Goal: Transaction & Acquisition: Purchase product/service

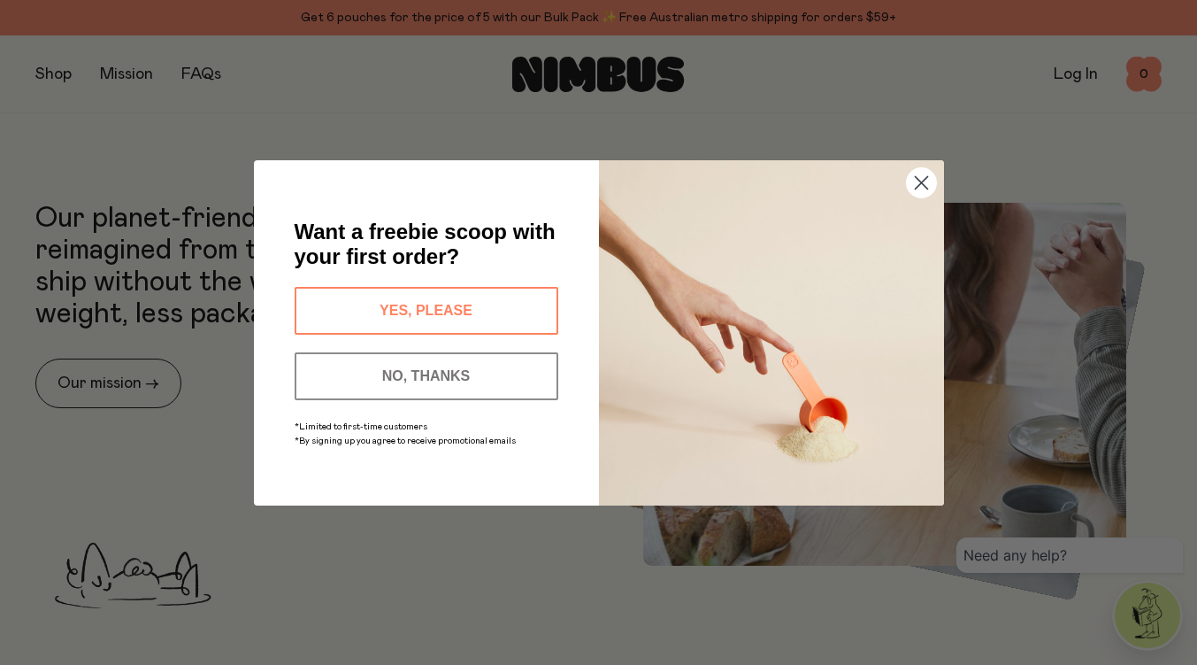
scroll to position [612, 0]
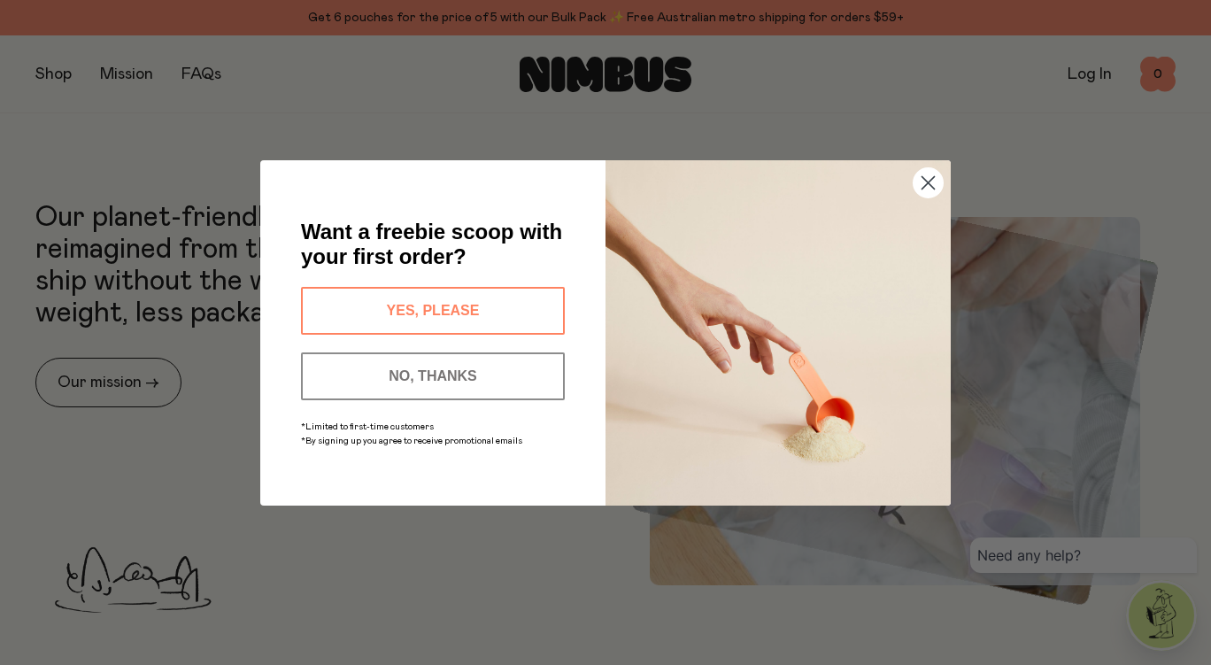
click at [936, 180] on circle "Close dialog" at bounding box center [927, 181] width 29 height 29
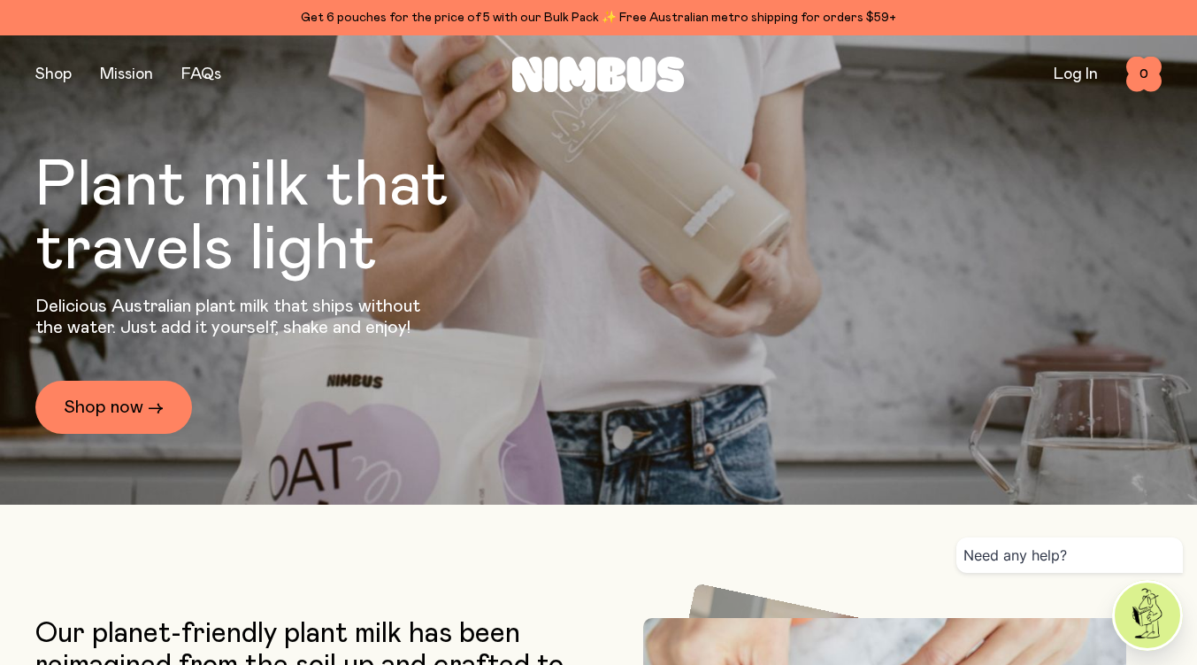
scroll to position [0, 0]
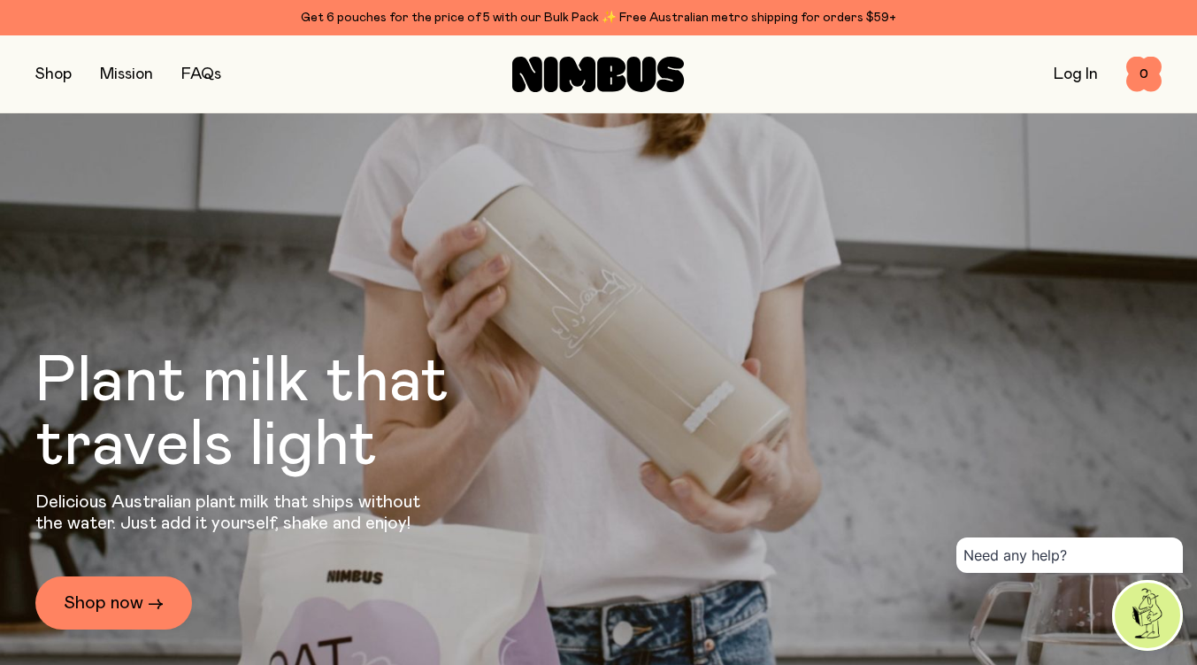
click at [50, 73] on button "button" at bounding box center [53, 74] width 36 height 25
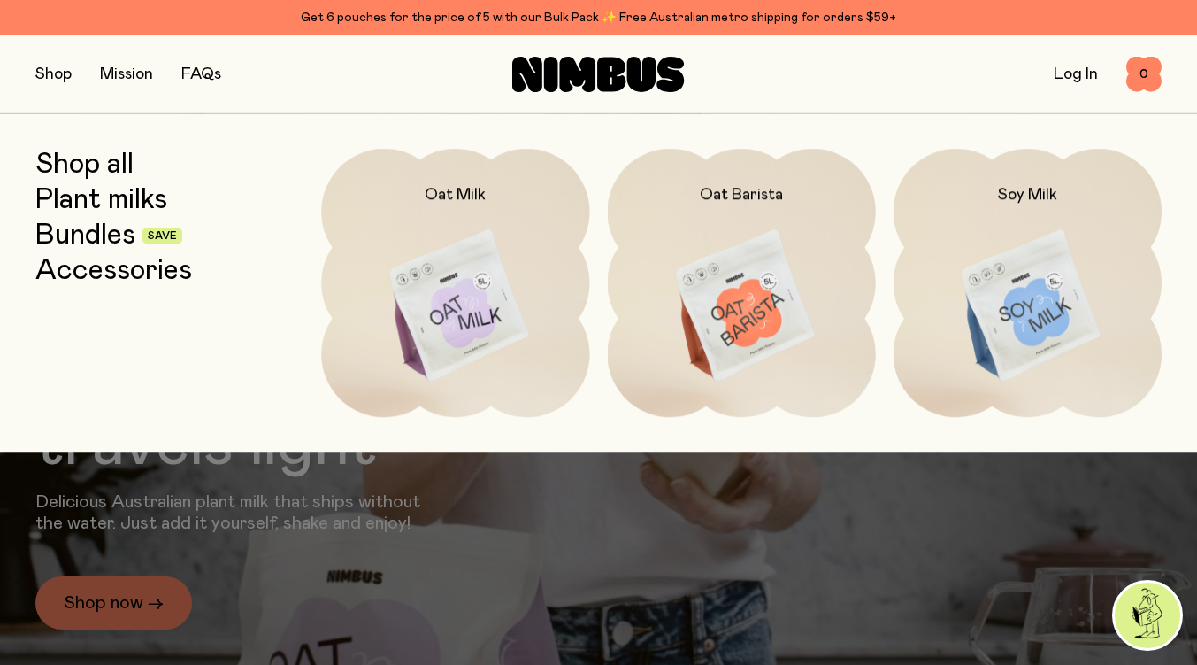
click at [775, 293] on img at bounding box center [742, 306] width 268 height 315
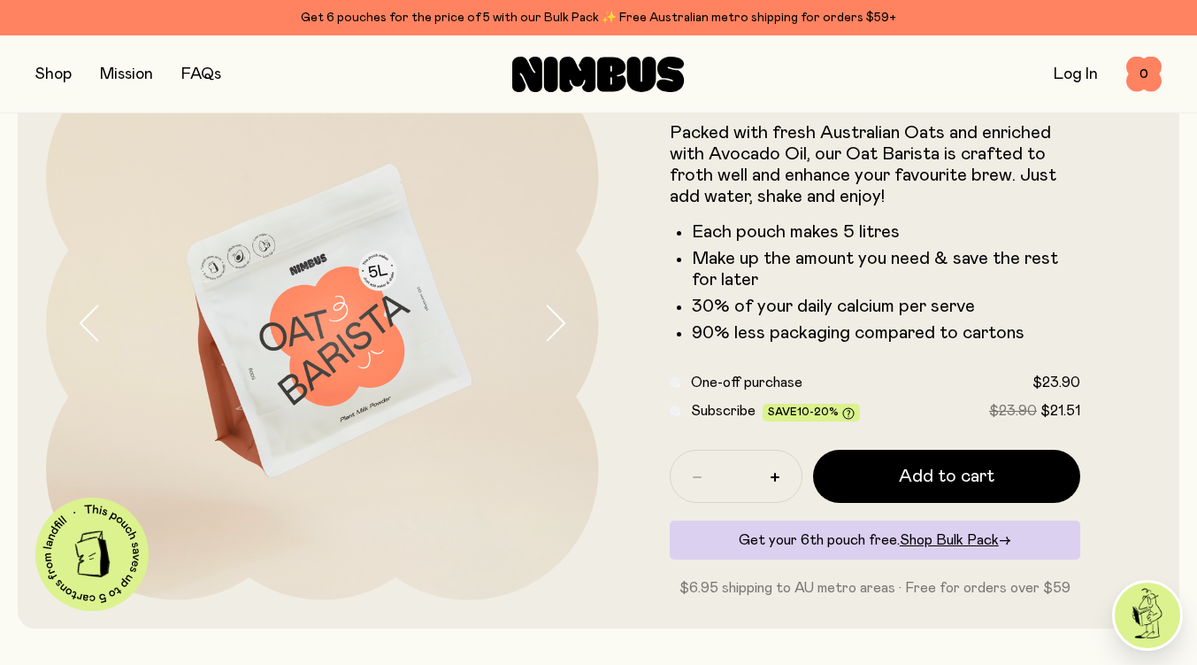
scroll to position [117, 0]
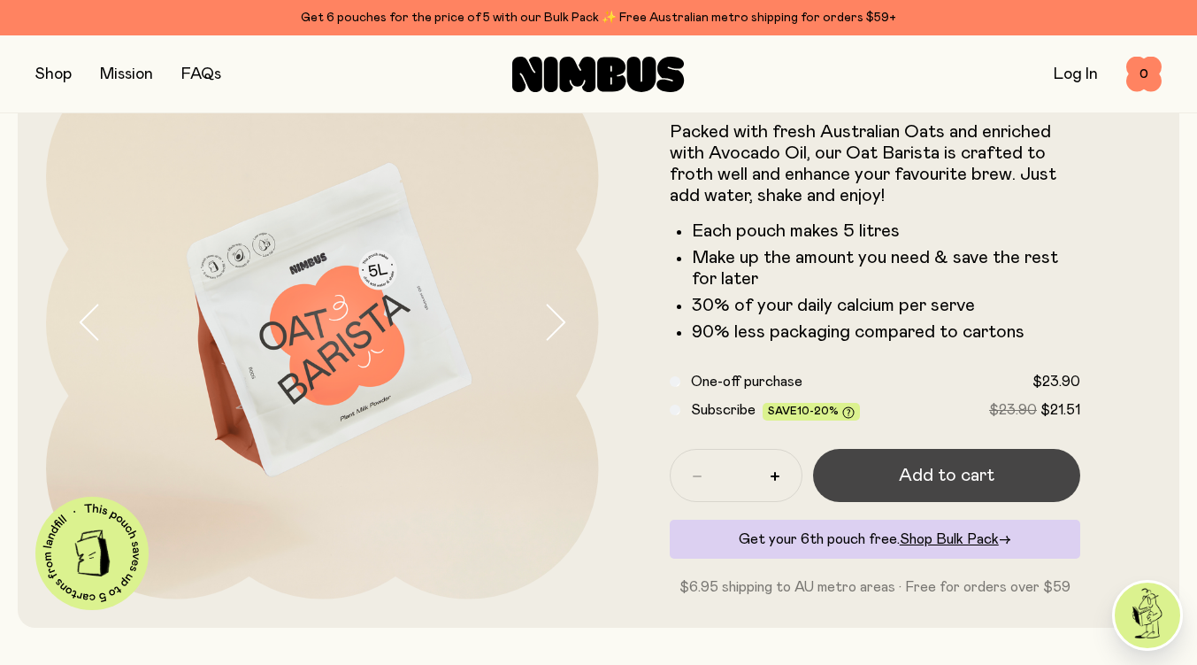
click at [933, 474] on span "Add to cart" at bounding box center [947, 475] width 96 height 25
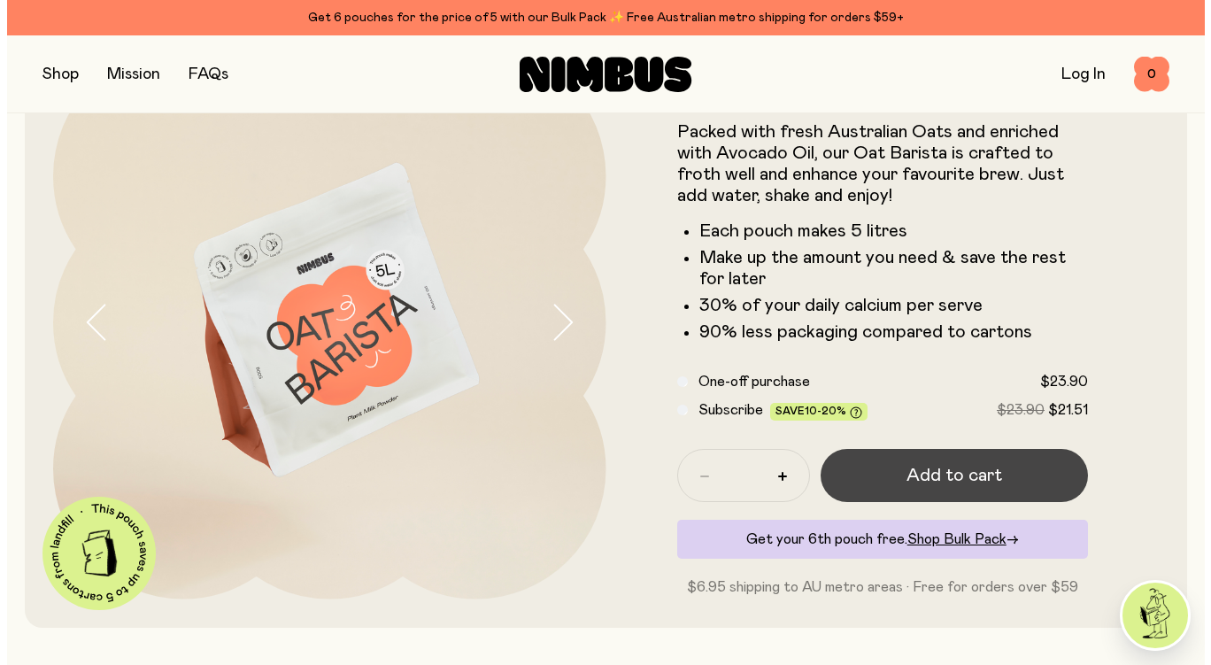
scroll to position [0, 0]
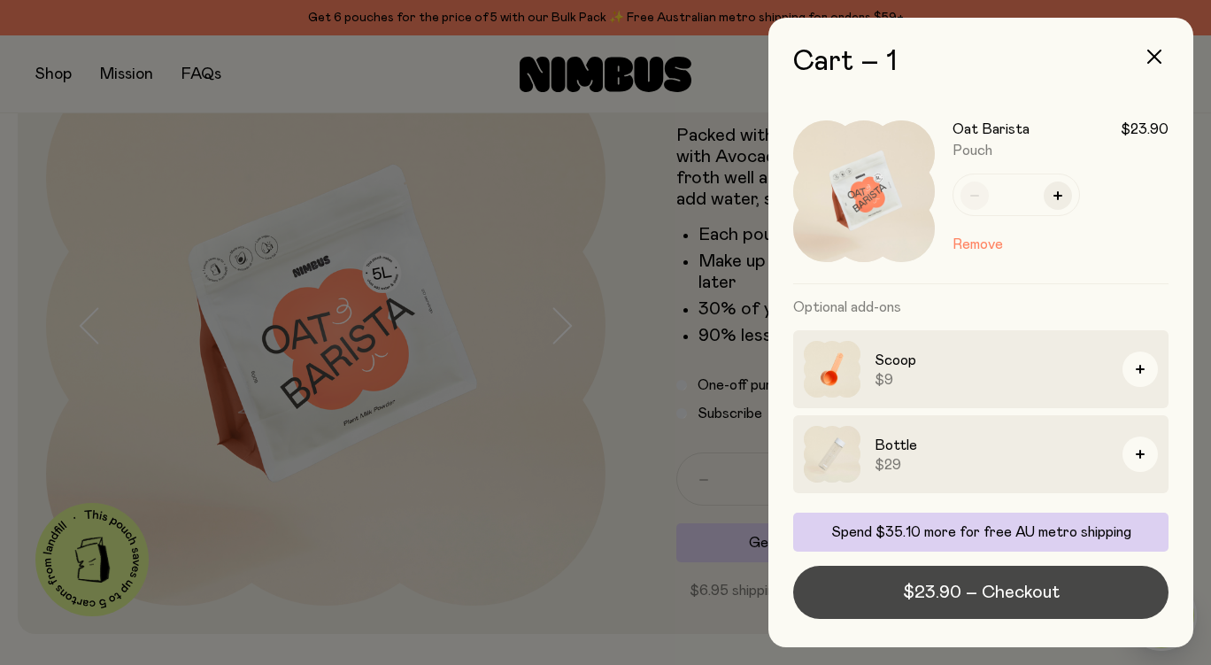
click at [976, 589] on span "$23.90 – Checkout" at bounding box center [981, 592] width 157 height 25
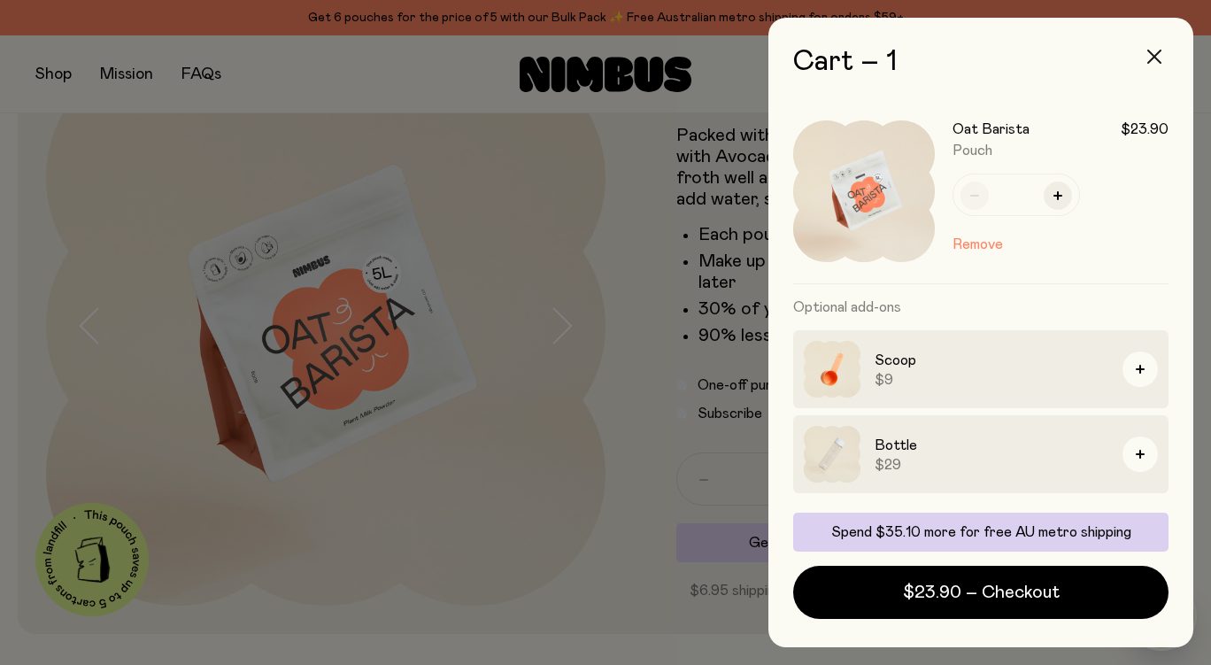
click at [1148, 60] on icon "button" at bounding box center [1154, 57] width 14 height 14
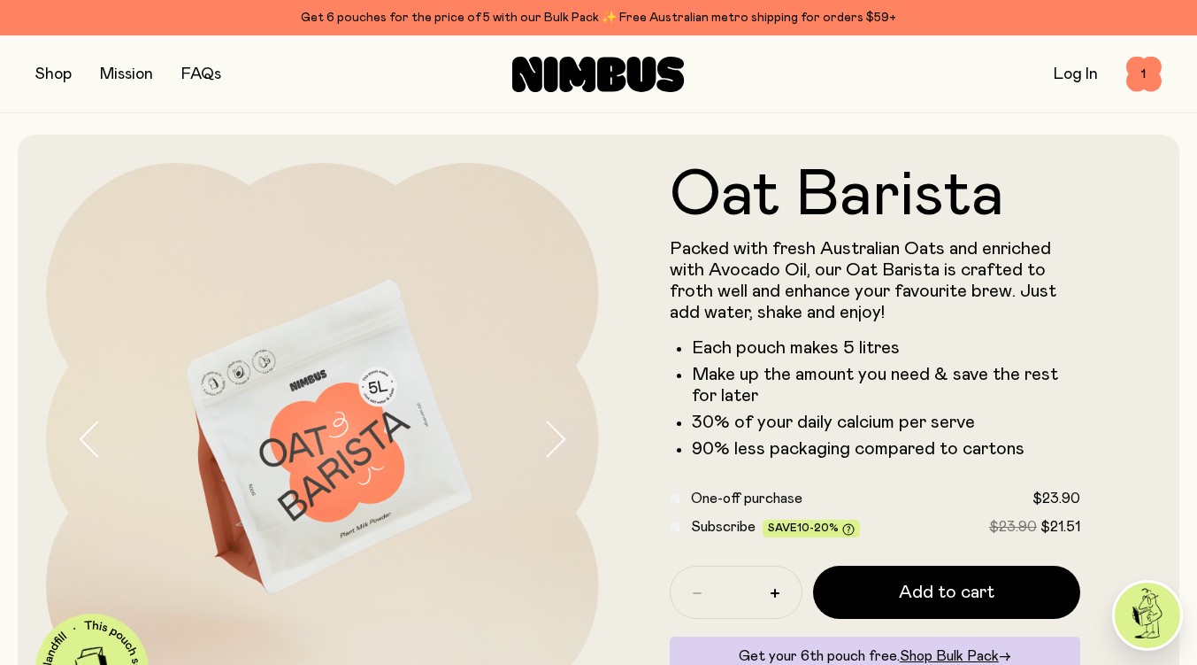
click at [71, 82] on button "button" at bounding box center [53, 74] width 36 height 25
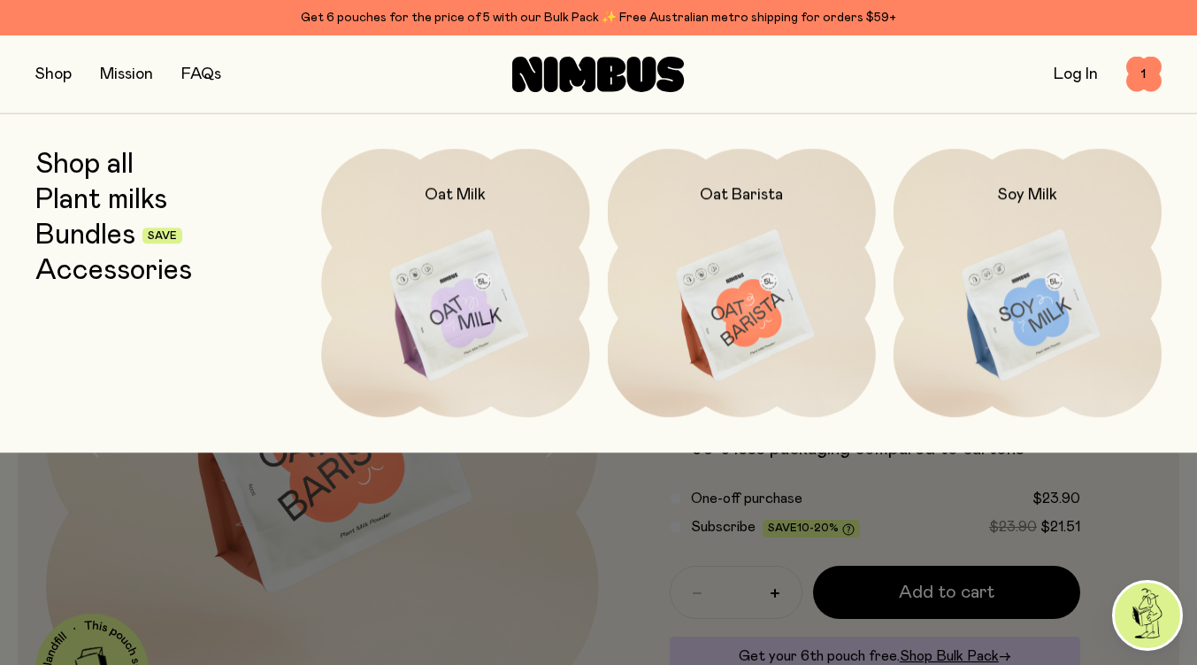
click at [1025, 287] on img at bounding box center [1028, 306] width 268 height 315
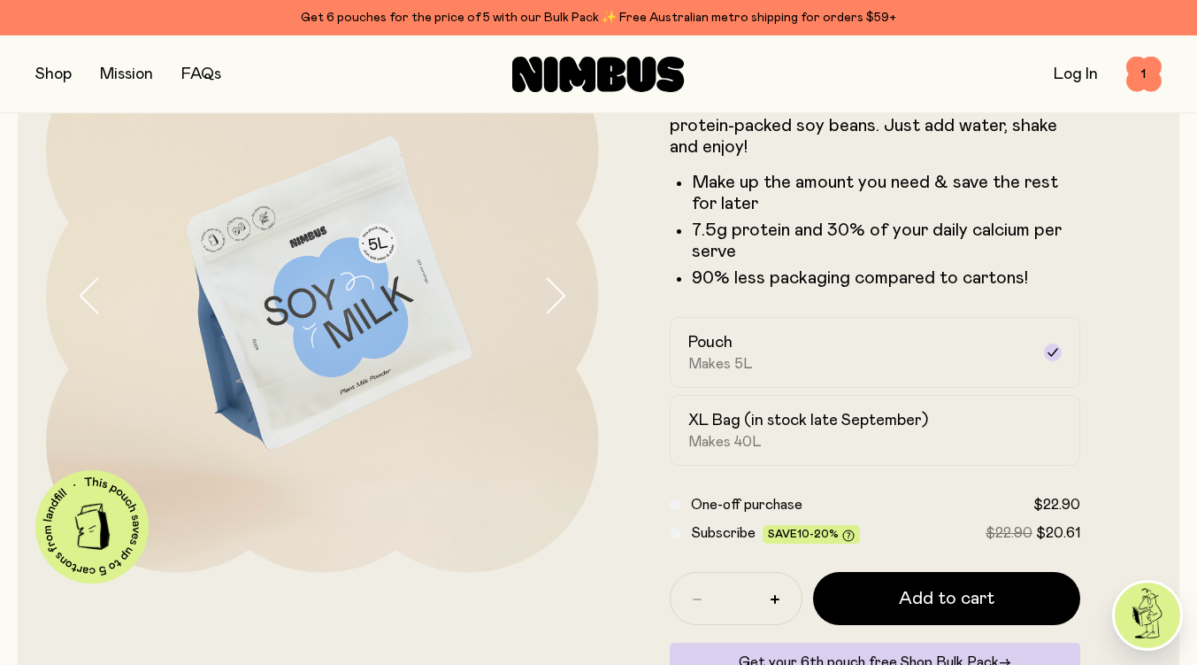
scroll to position [144, 0]
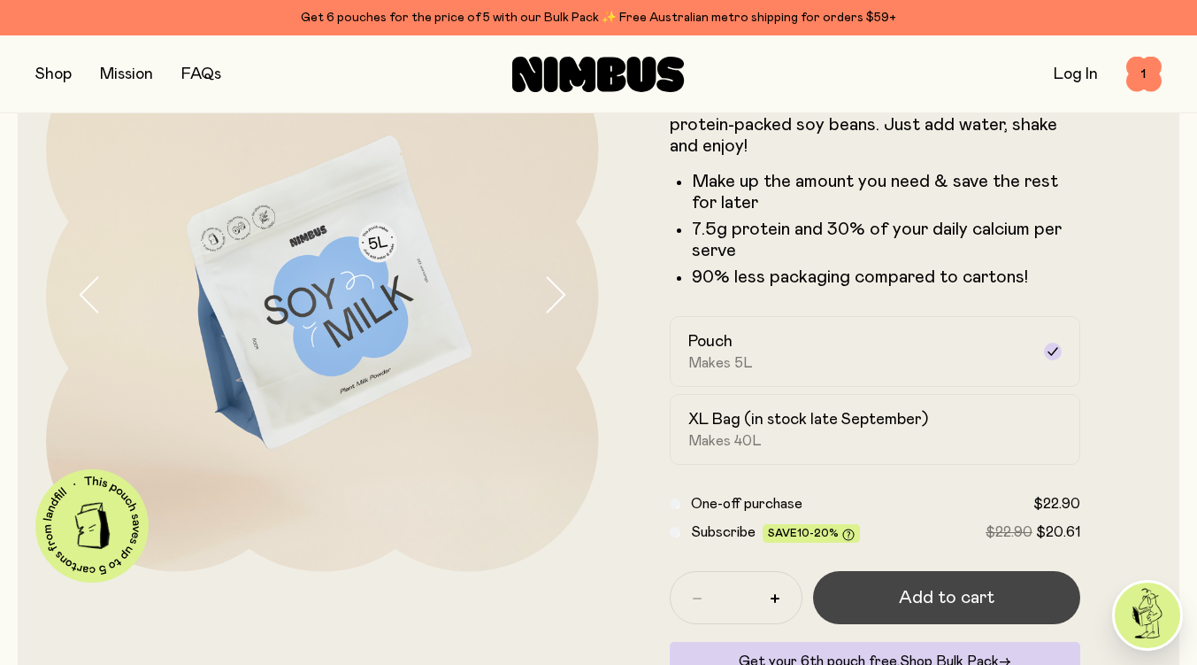
click at [921, 600] on span "Add to cart" at bounding box center [947, 597] width 96 height 25
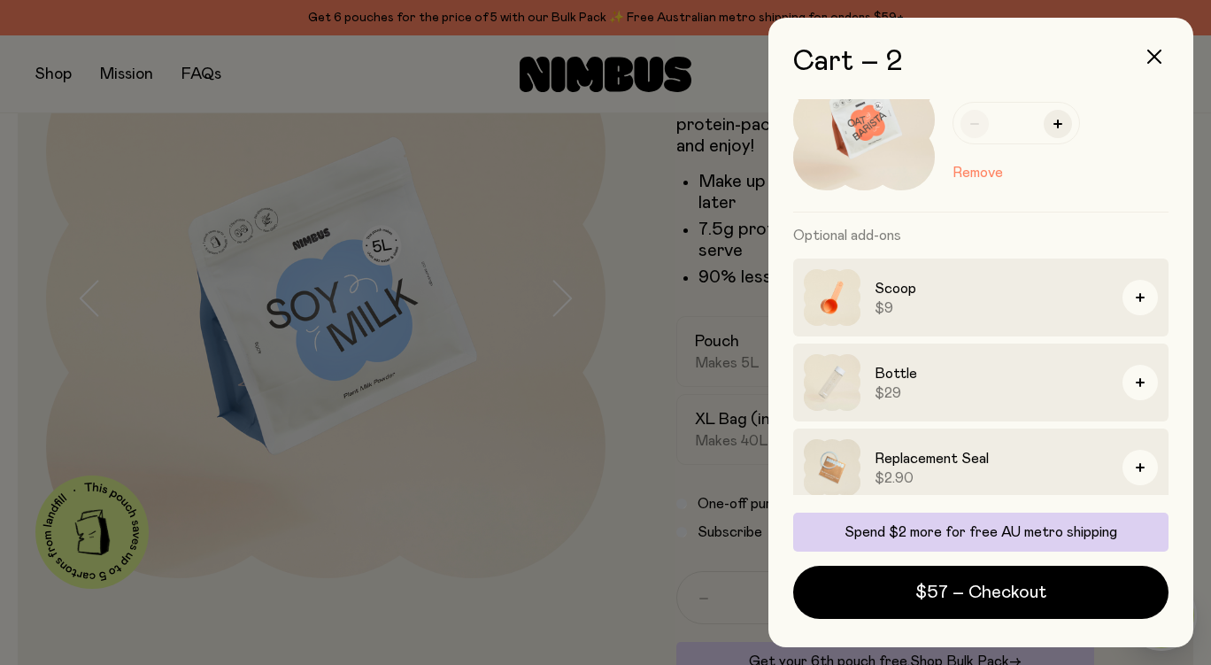
scroll to position [286, 0]
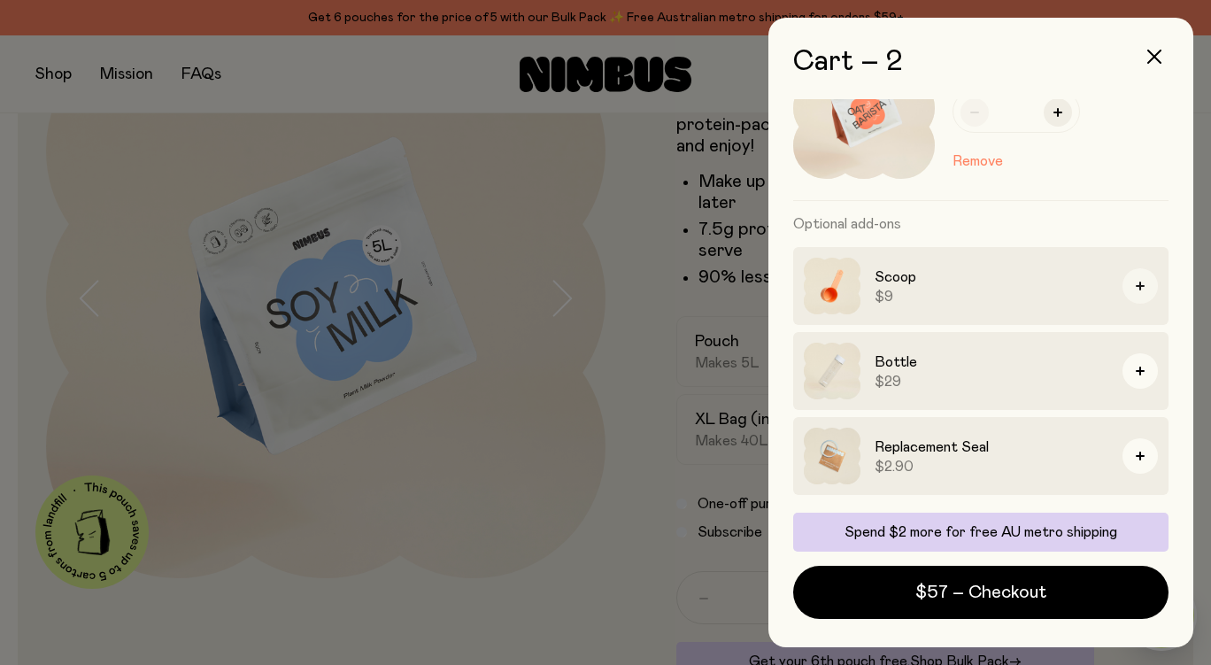
click at [1135, 286] on icon "button" at bounding box center [1139, 285] width 9 height 9
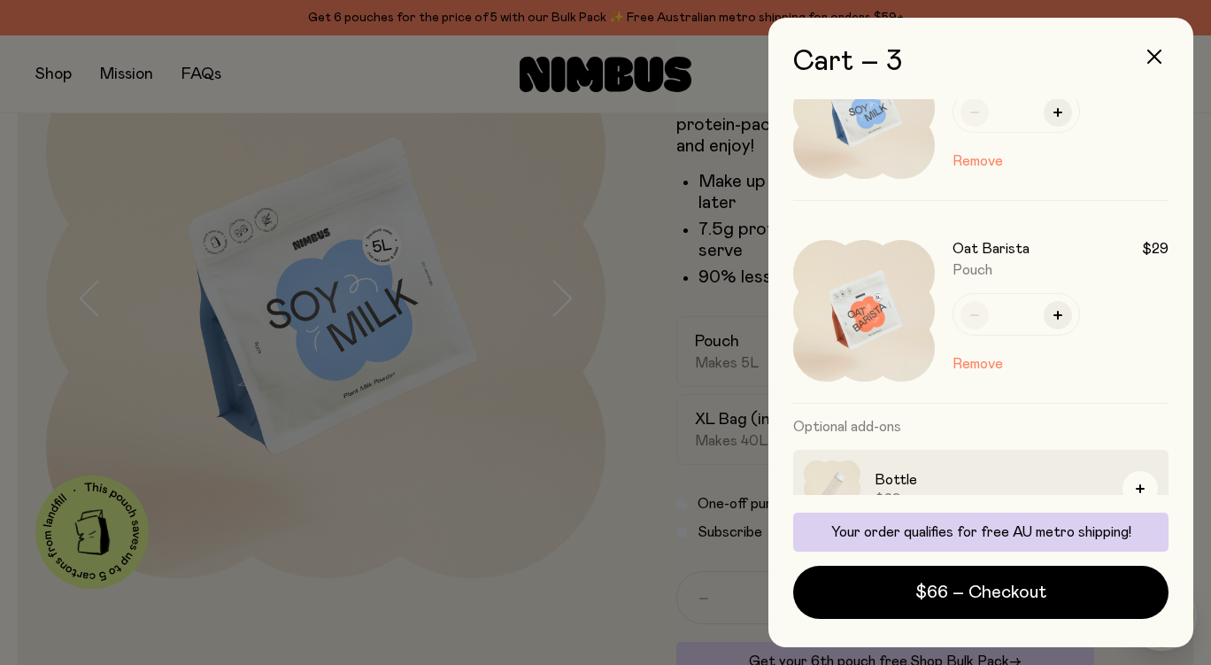
scroll to position [404, 0]
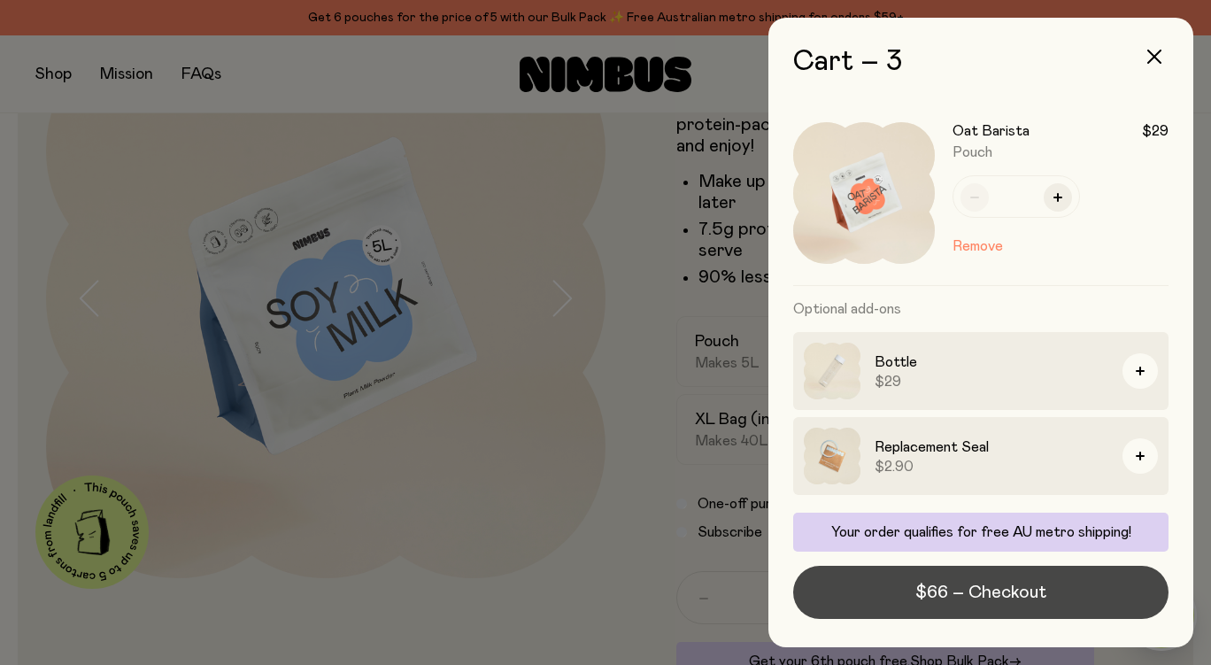
click at [1059, 594] on button "$66 – Checkout" at bounding box center [980, 592] width 375 height 53
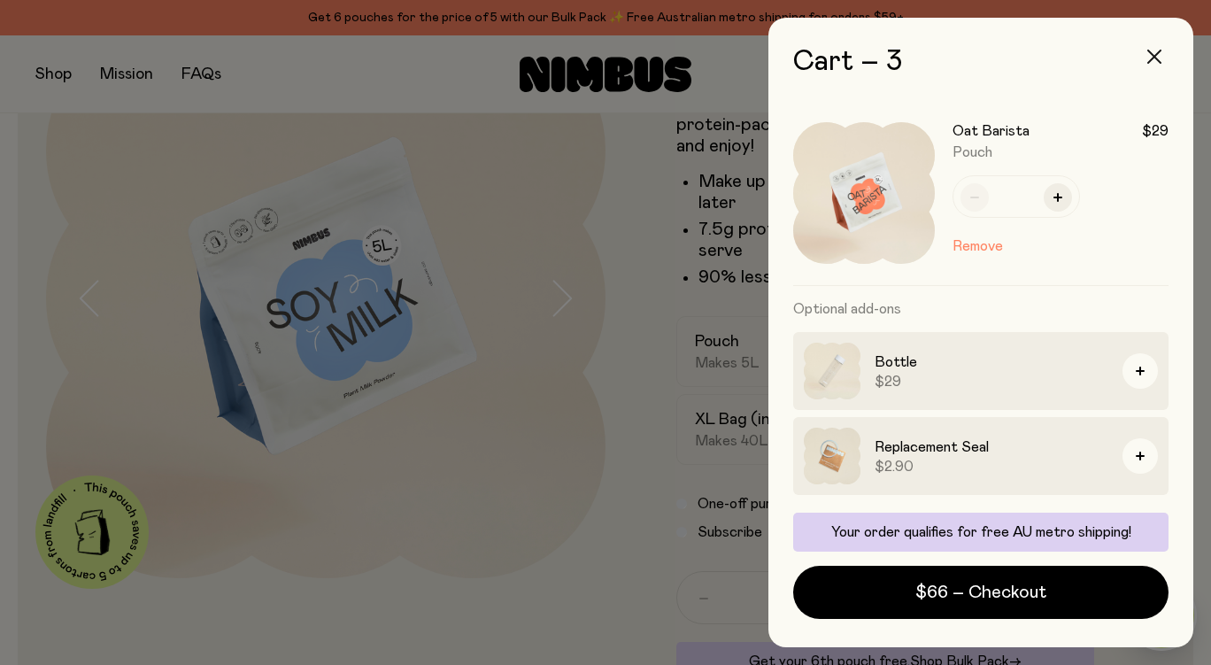
click at [1156, 56] on icon "button" at bounding box center [1154, 57] width 14 height 14
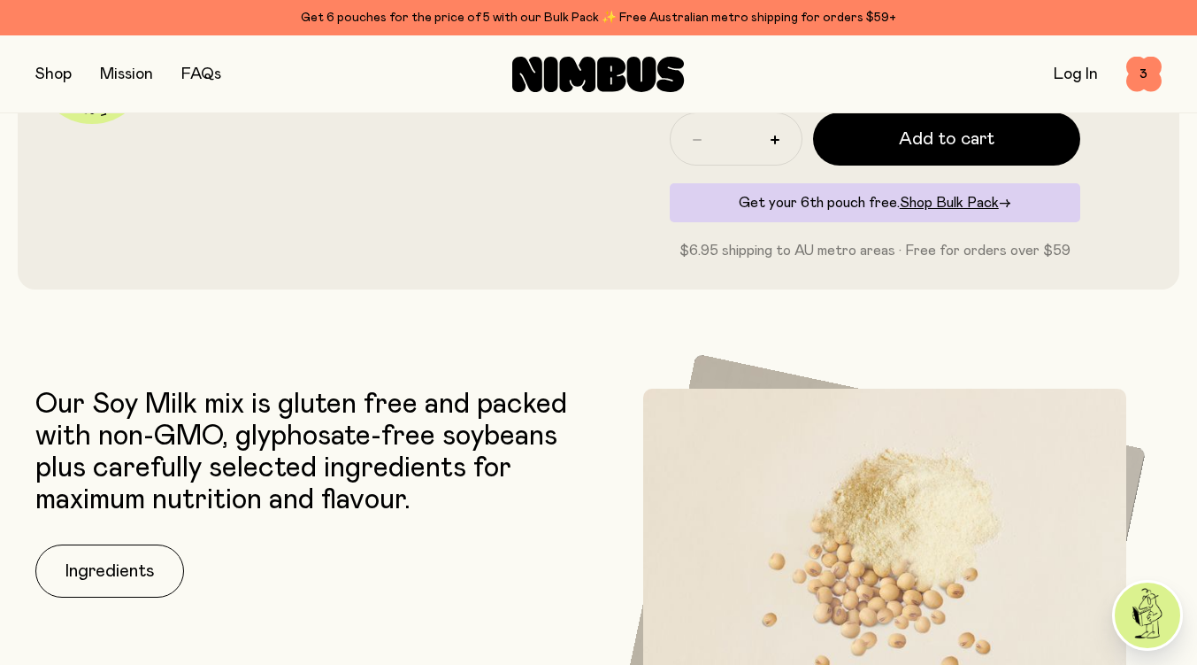
scroll to position [604, 0]
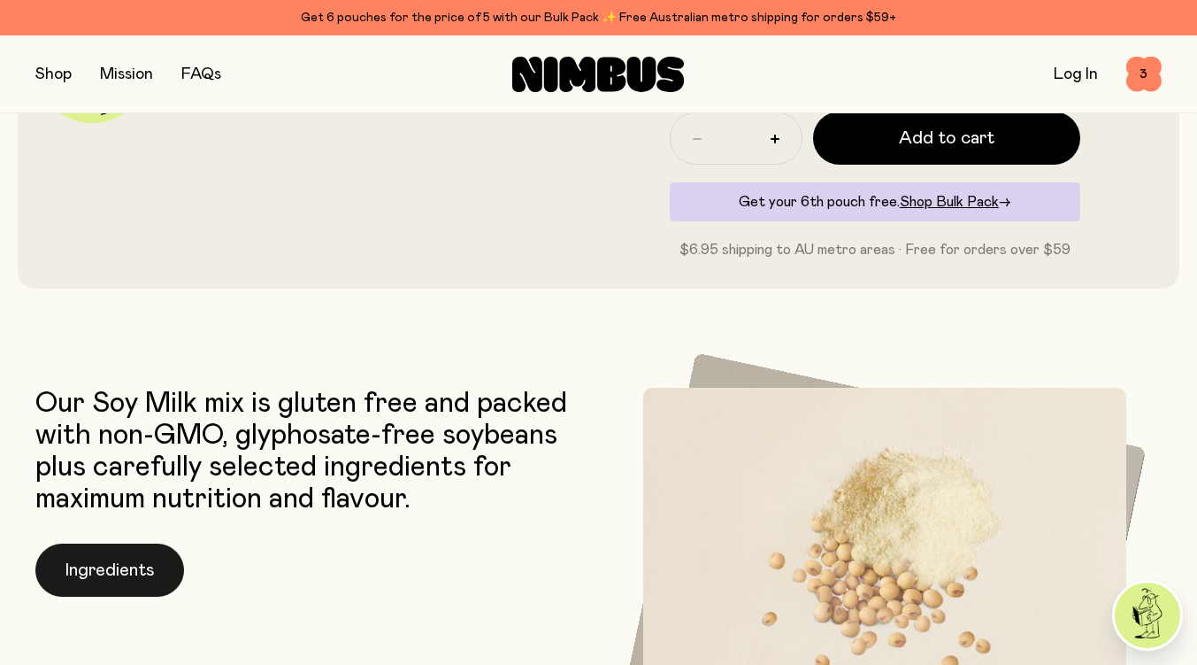
click at [110, 558] on button "Ingredients" at bounding box center [109, 569] width 149 height 53
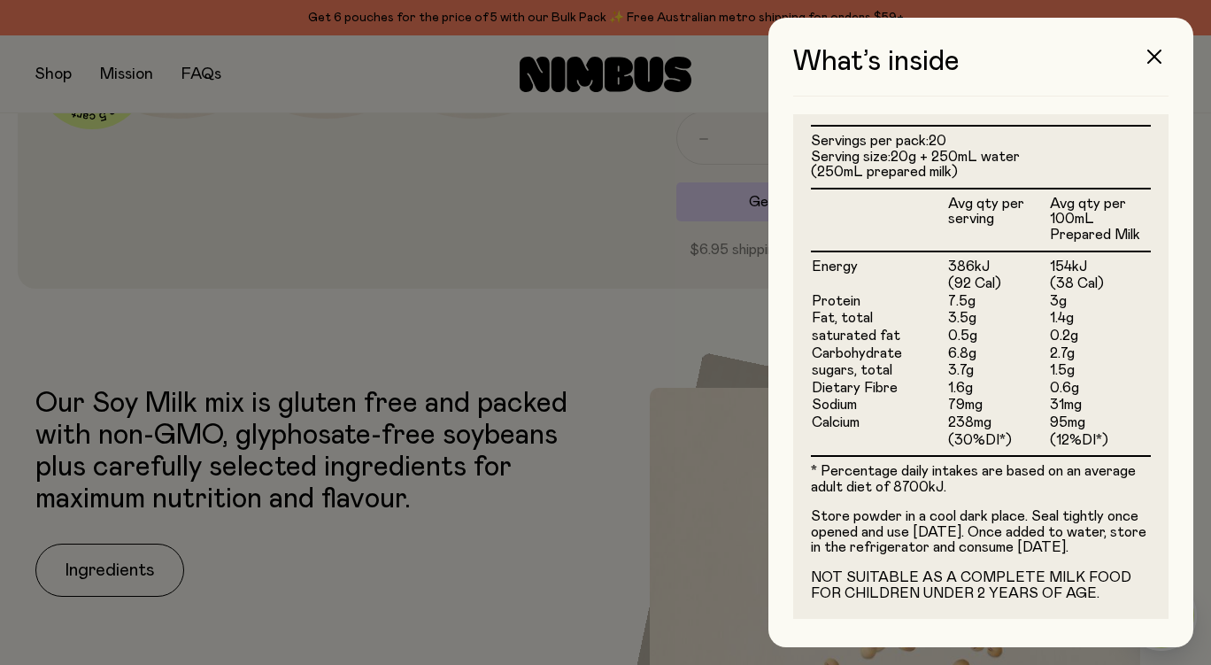
scroll to position [481, 0]
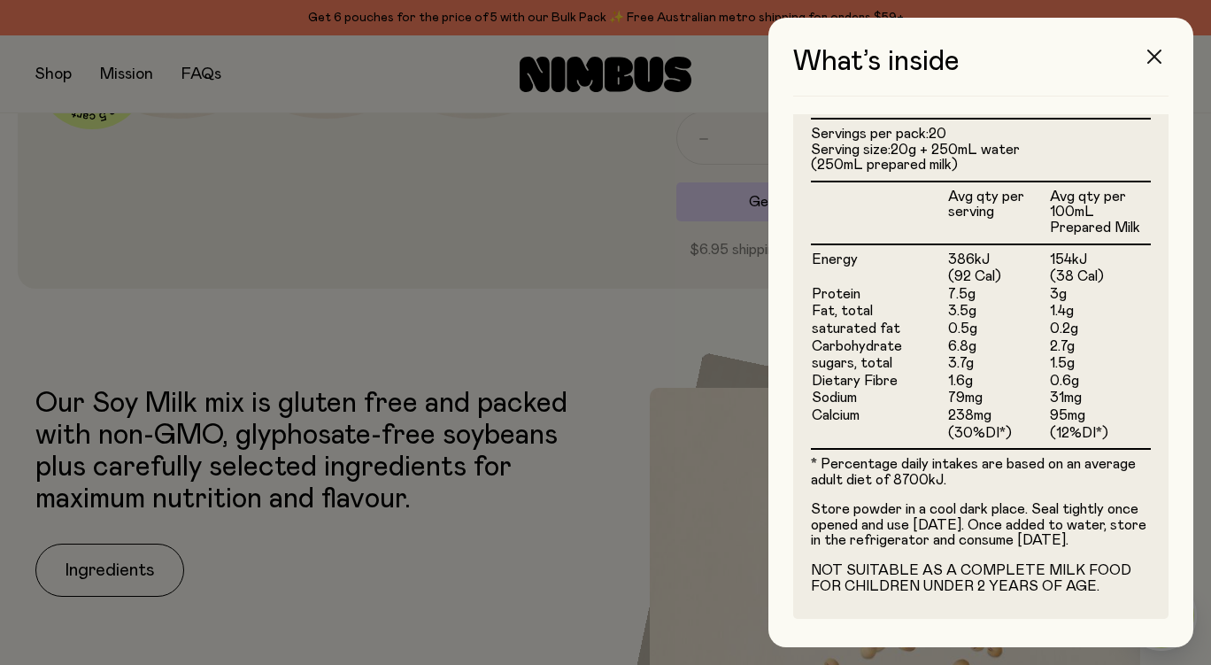
click at [1157, 62] on icon "button" at bounding box center [1154, 57] width 14 height 14
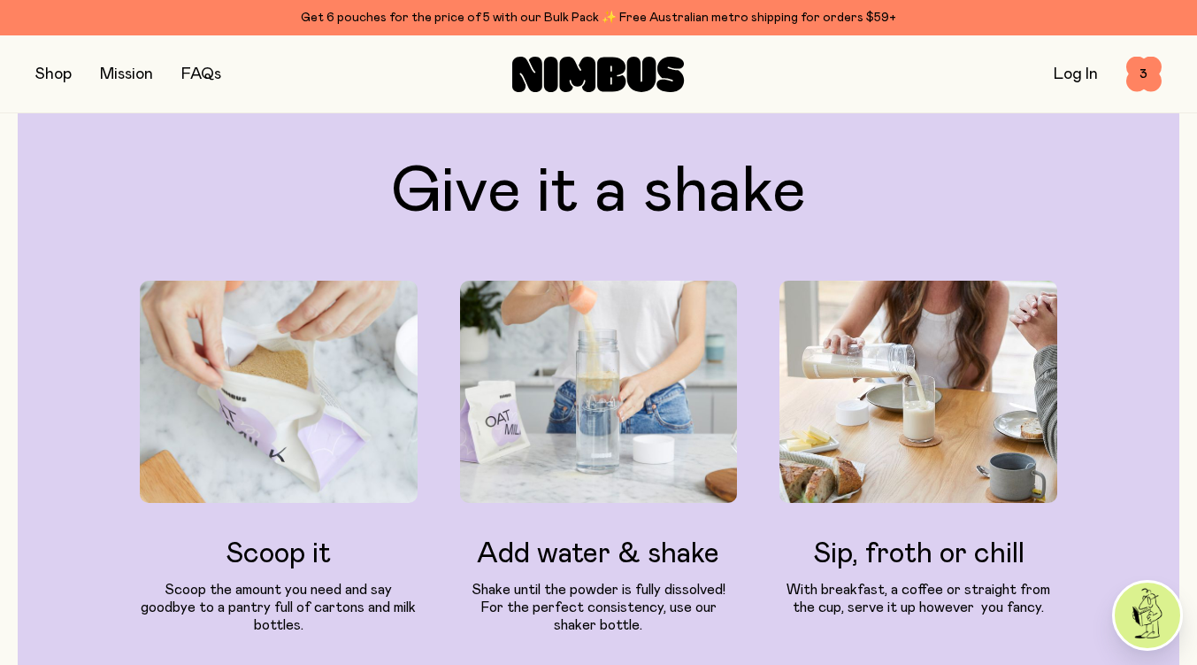
scroll to position [1775, 0]
